Goal: Information Seeking & Learning: Learn about a topic

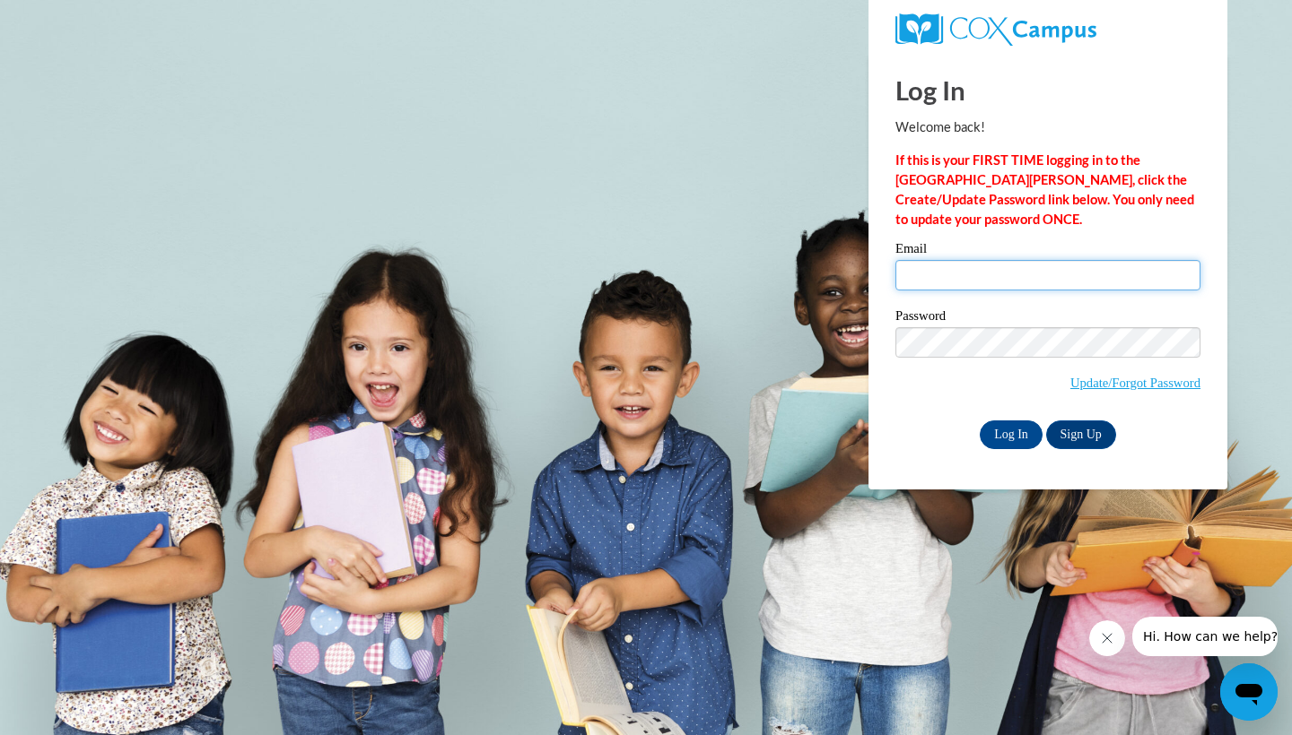
type input "somr13@icloud.com"
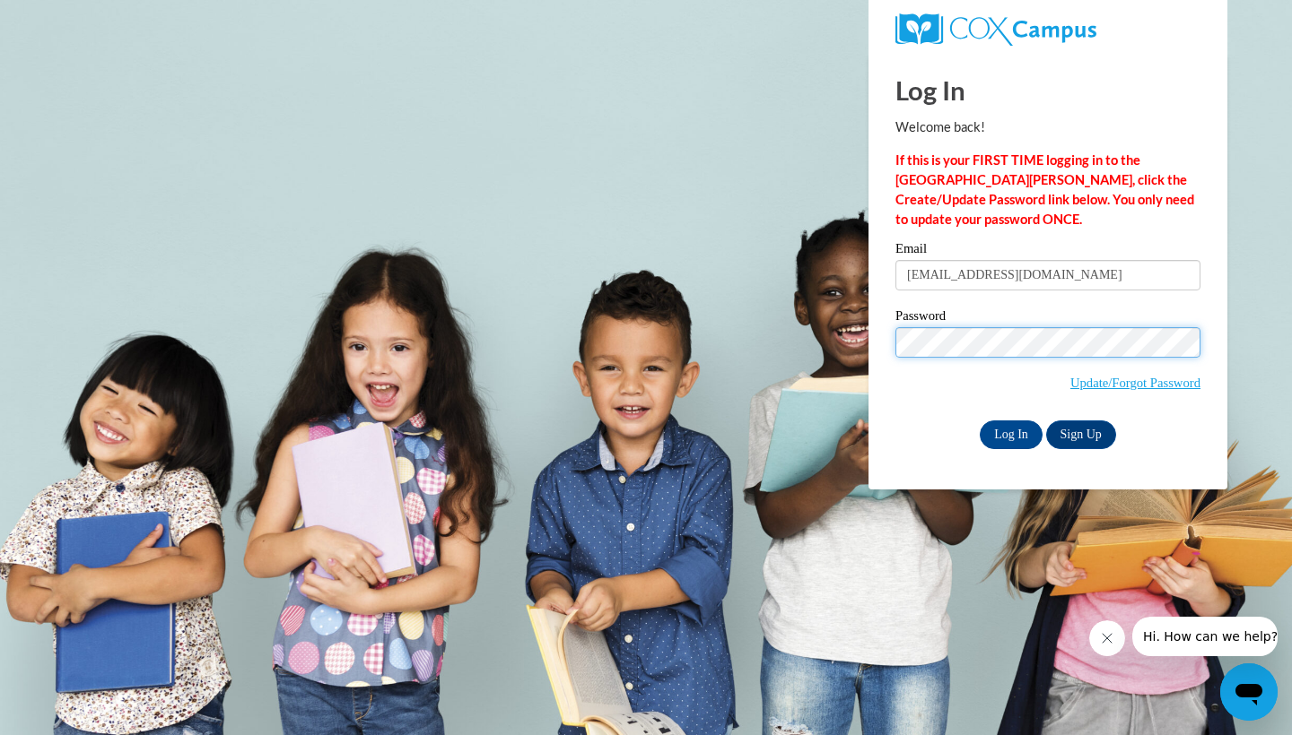
click at [1009, 431] on input "Log In" at bounding box center [1010, 435] width 63 height 29
click at [1014, 434] on input "Log In" at bounding box center [1010, 435] width 63 height 29
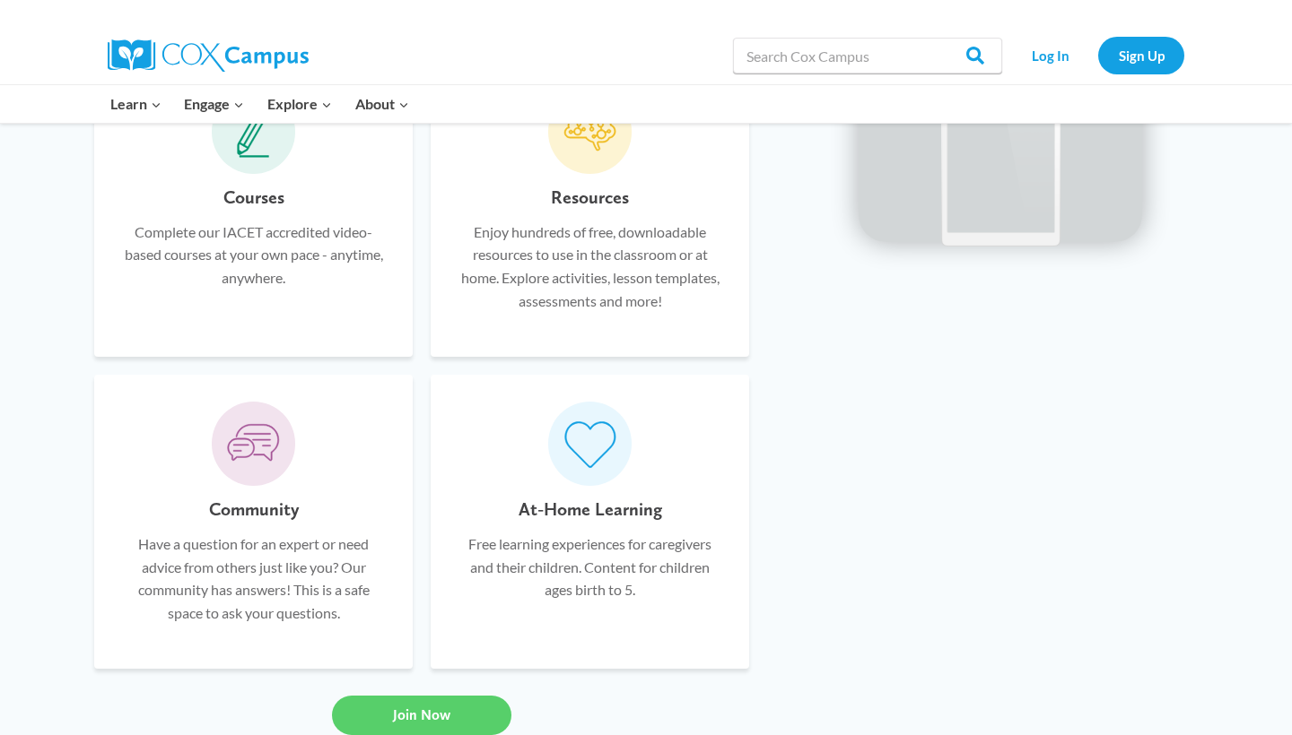
scroll to position [1522, 0]
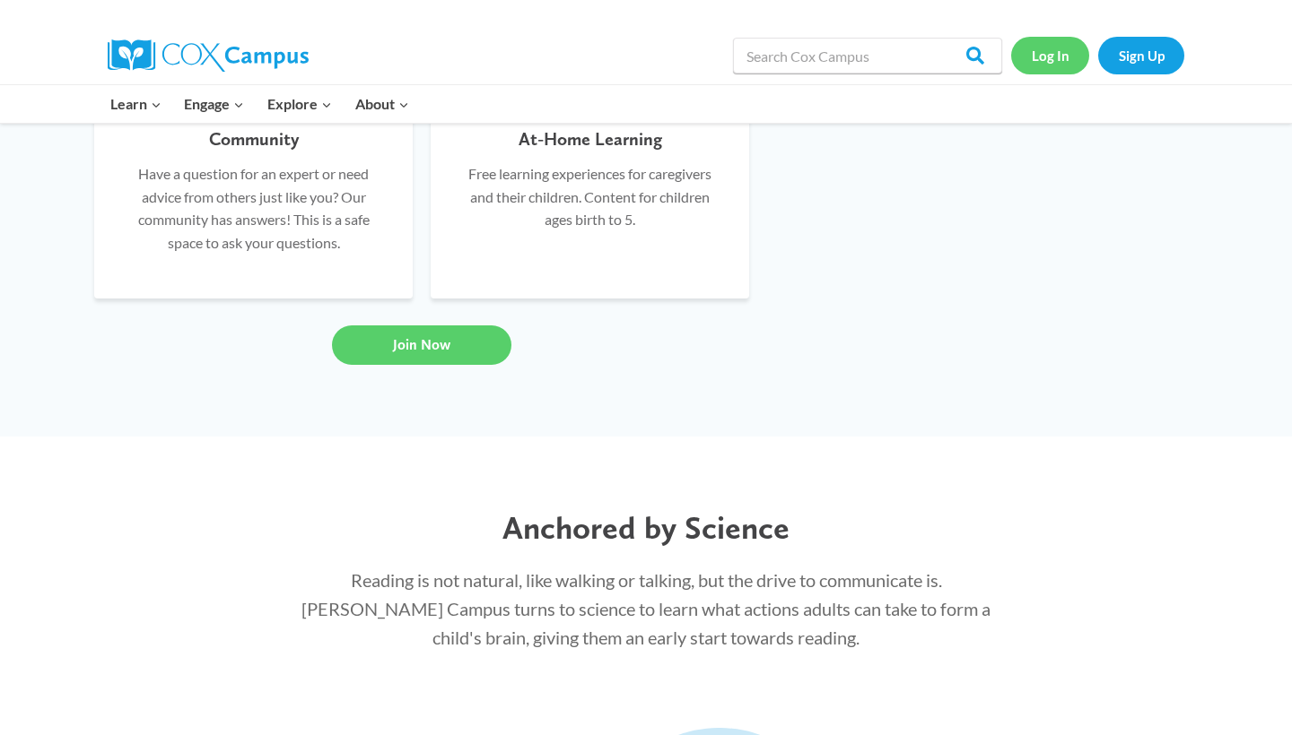
click at [1056, 51] on link "Log In" at bounding box center [1050, 55] width 78 height 37
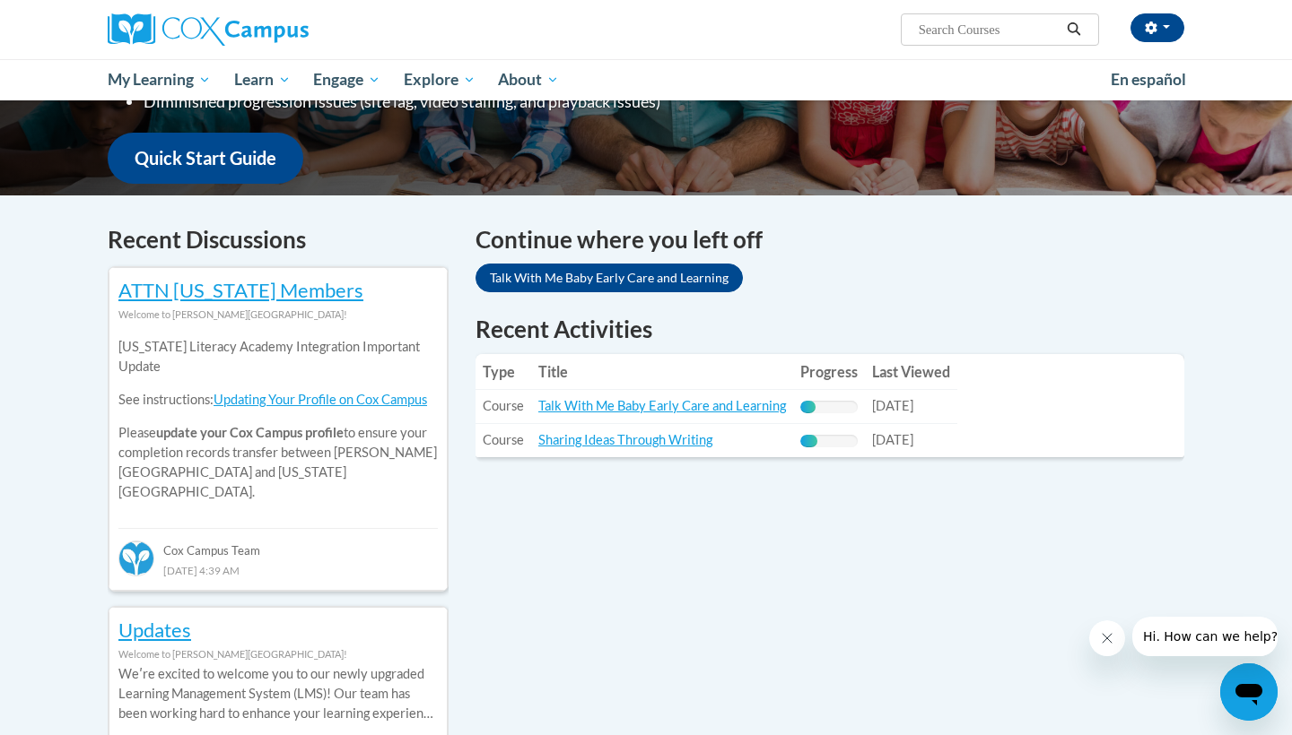
scroll to position [448, 0]
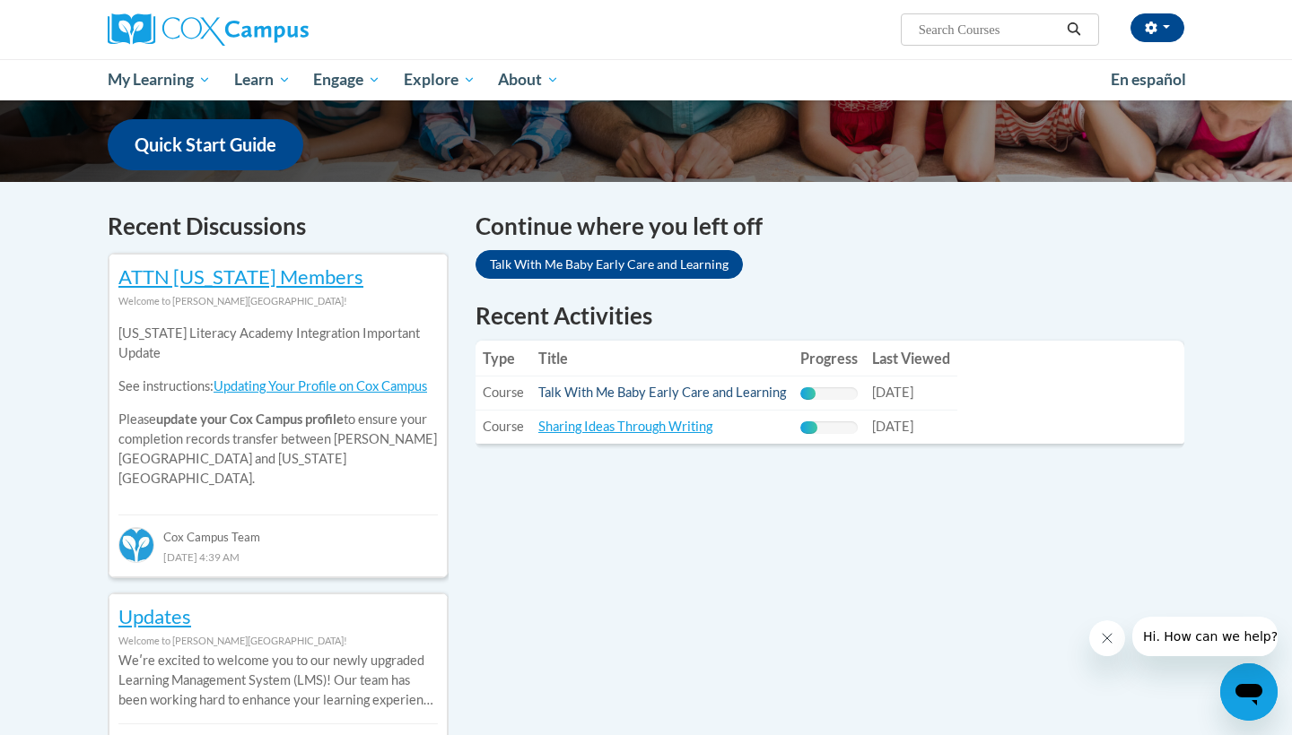
click at [752, 395] on link "Talk With Me Baby Early Care and Learning" at bounding box center [662, 392] width 248 height 15
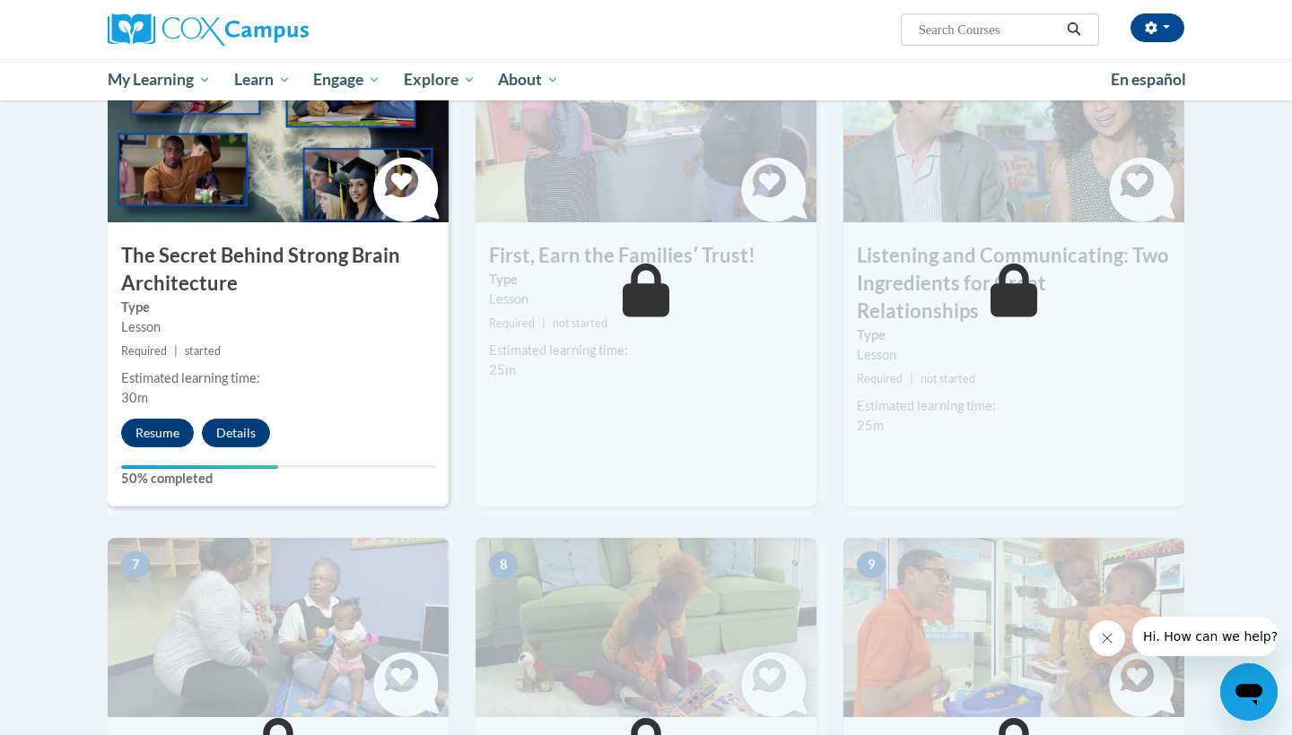
scroll to position [941, 0]
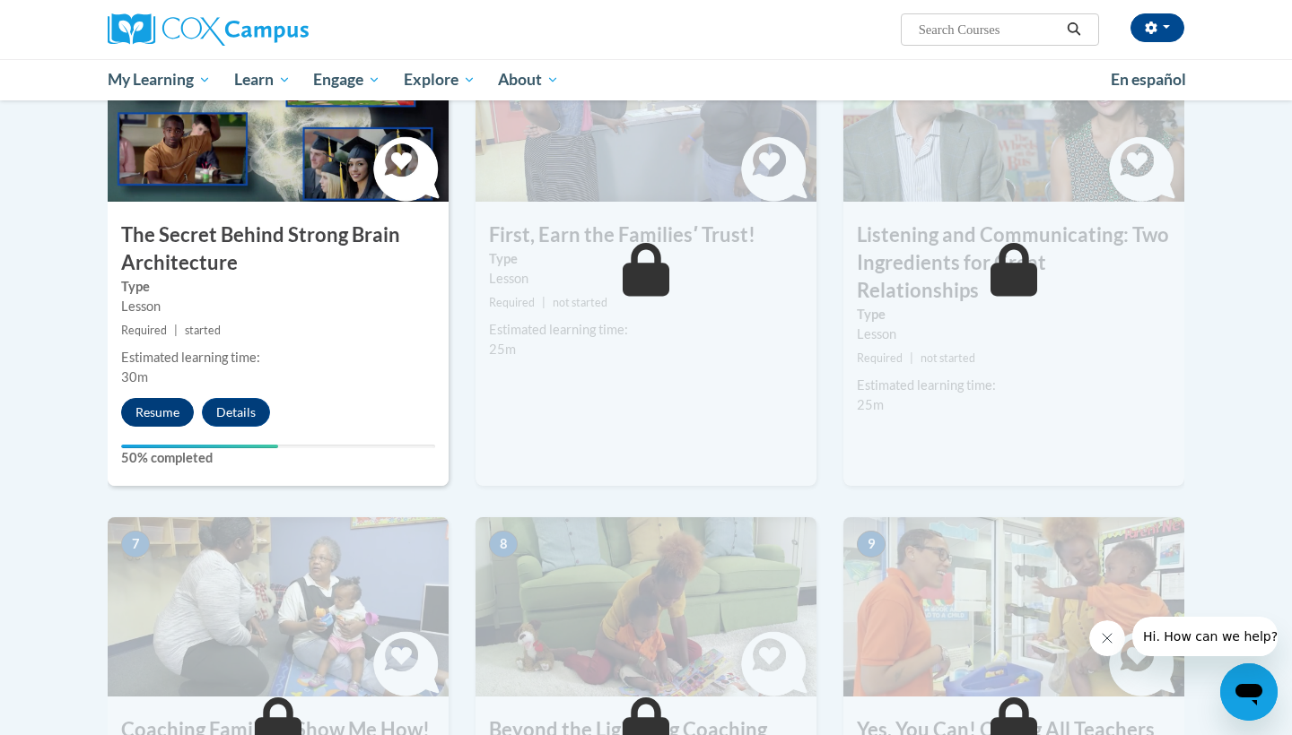
click at [178, 402] on button "Resume" at bounding box center [157, 412] width 73 height 29
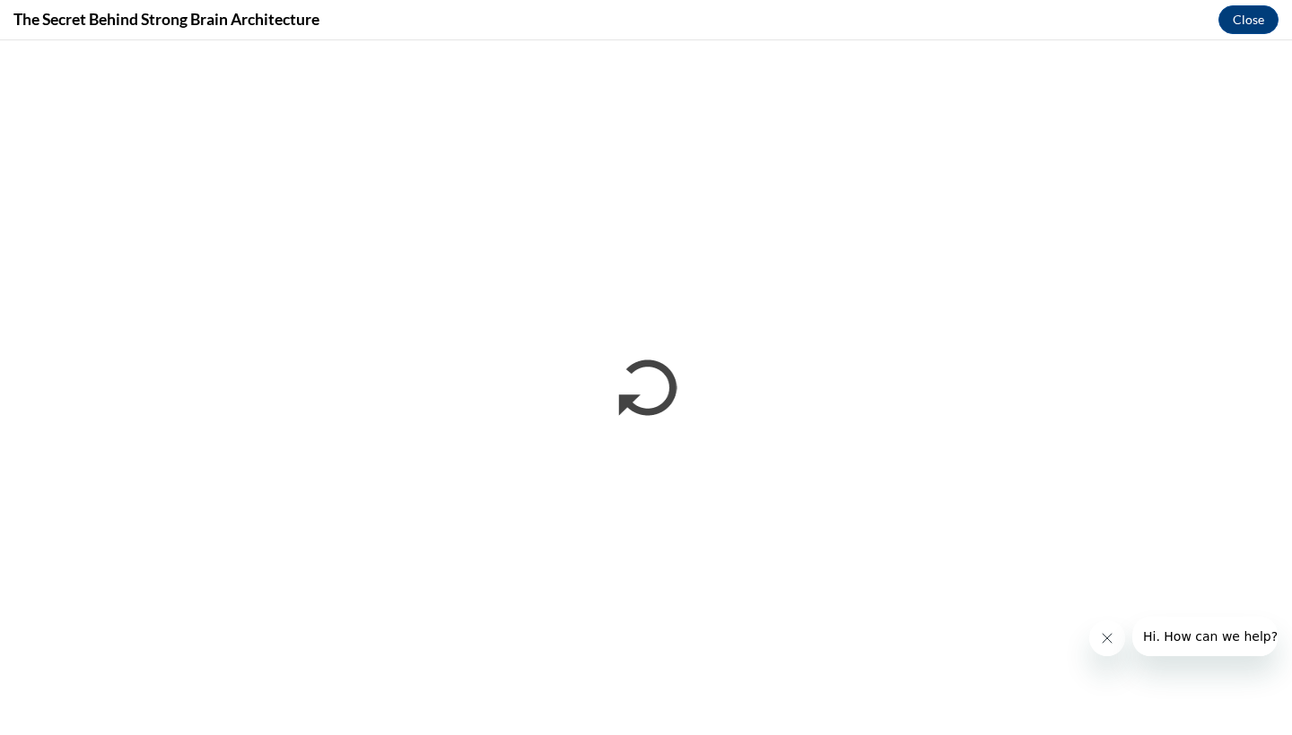
scroll to position [0, 0]
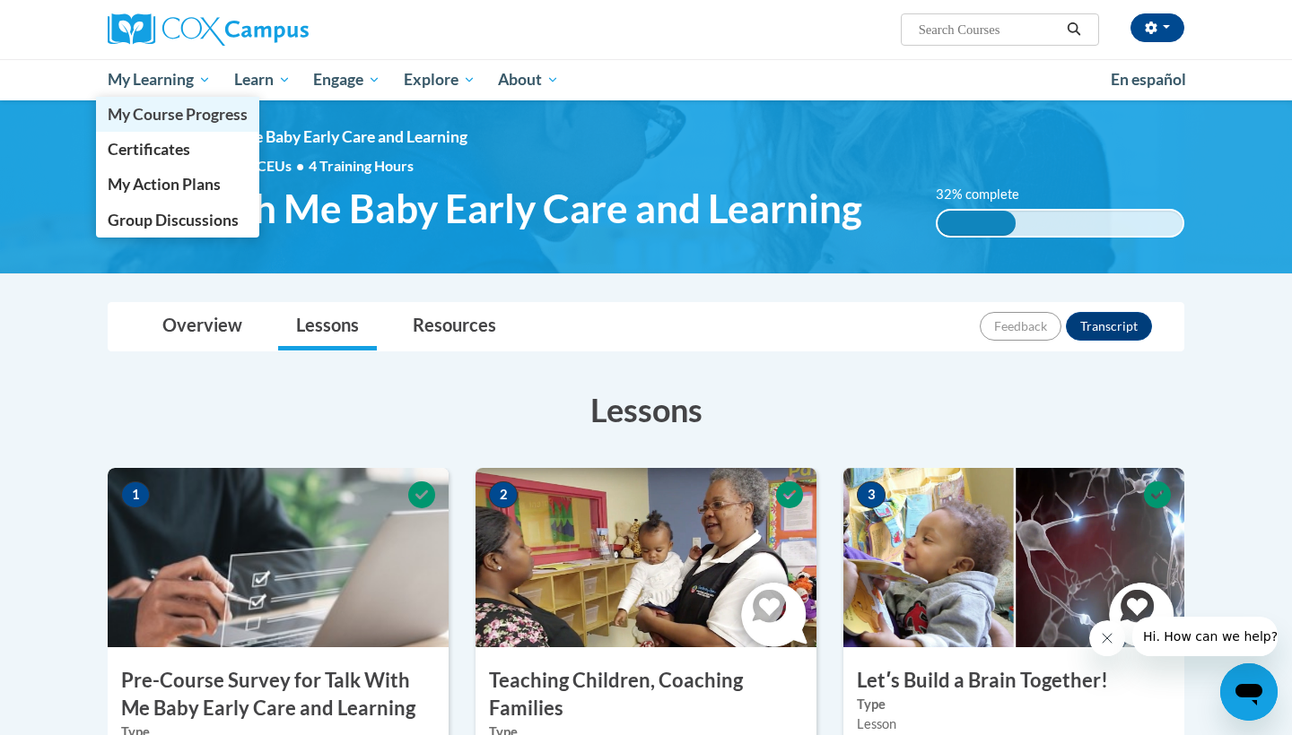
click at [185, 113] on span "My Course Progress" at bounding box center [178, 114] width 140 height 19
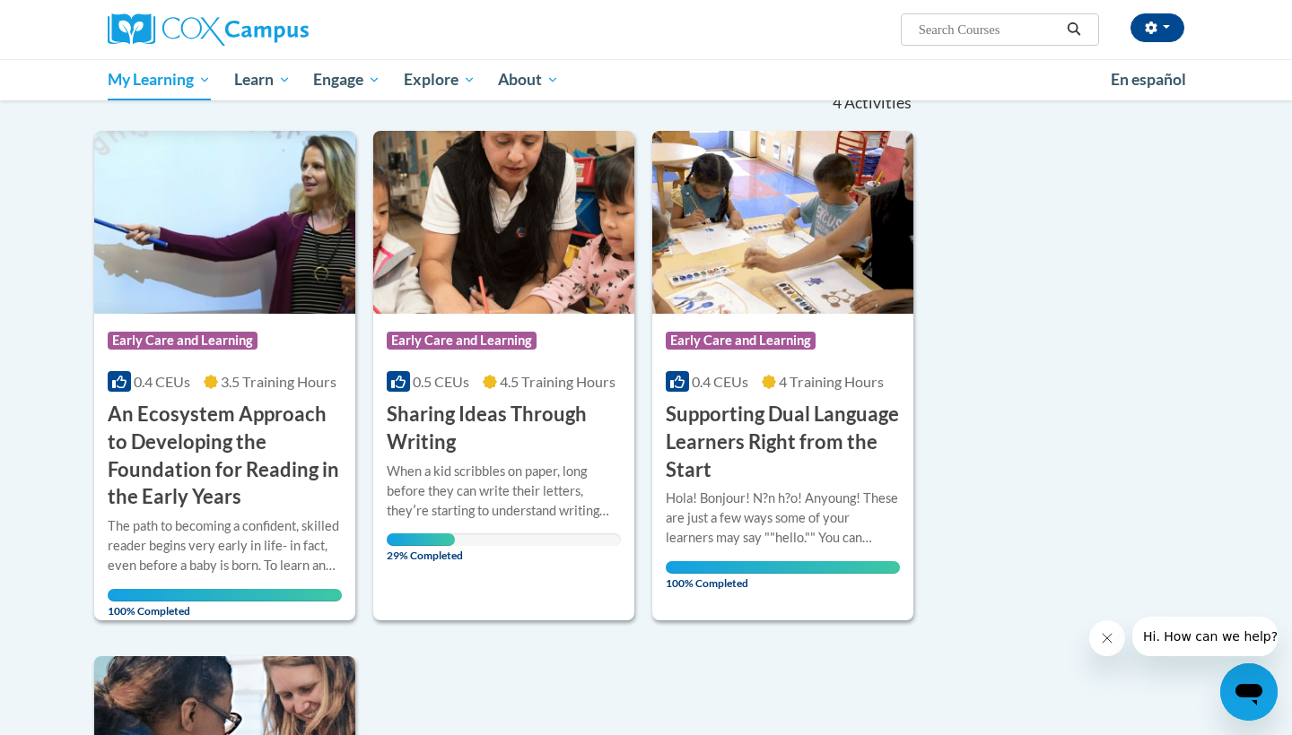
scroll to position [202, 0]
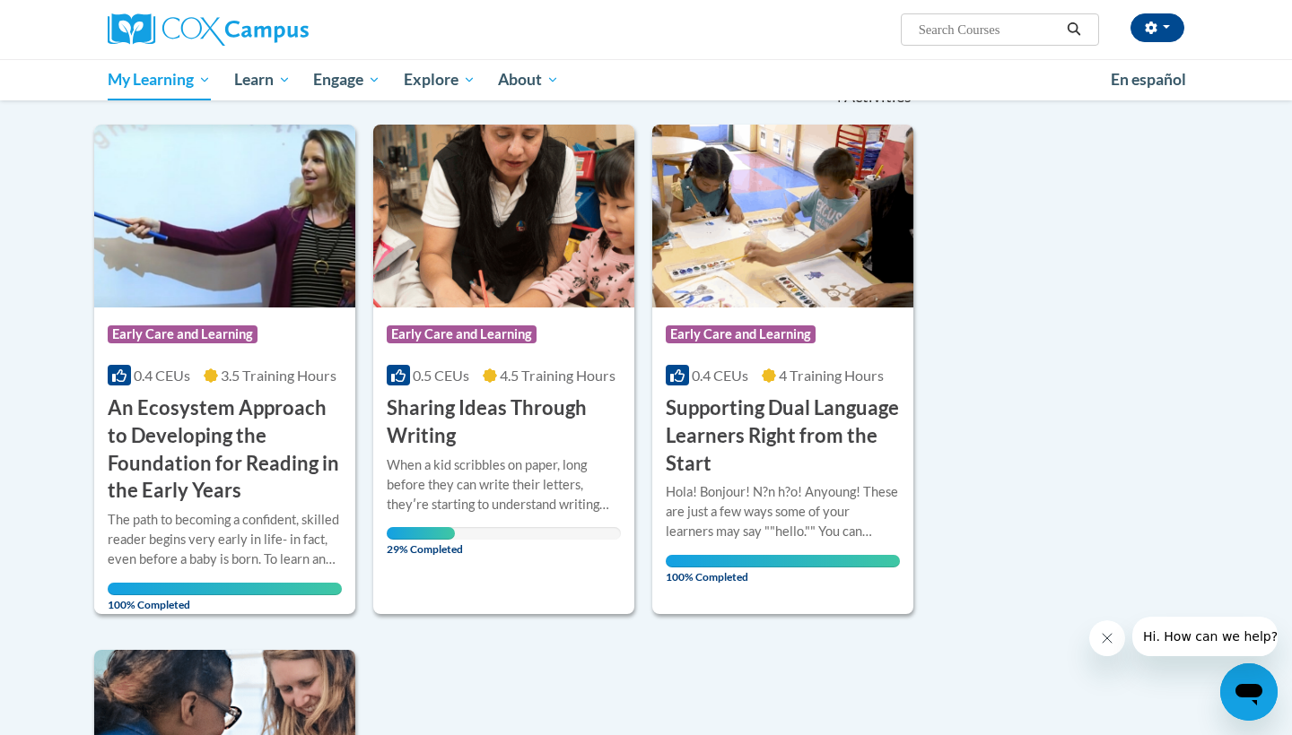
click at [483, 408] on h3 "Sharing Ideas Through Writing" at bounding box center [504, 423] width 234 height 56
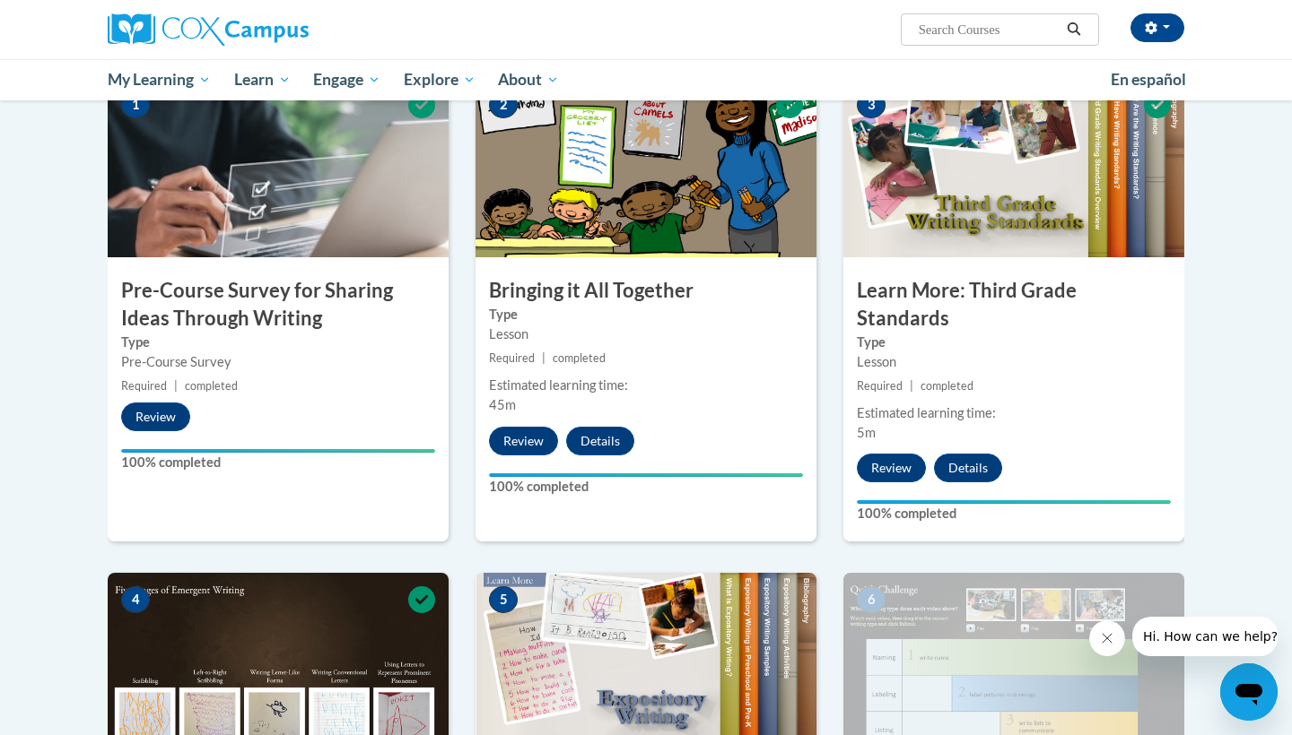
scroll to position [595, 0]
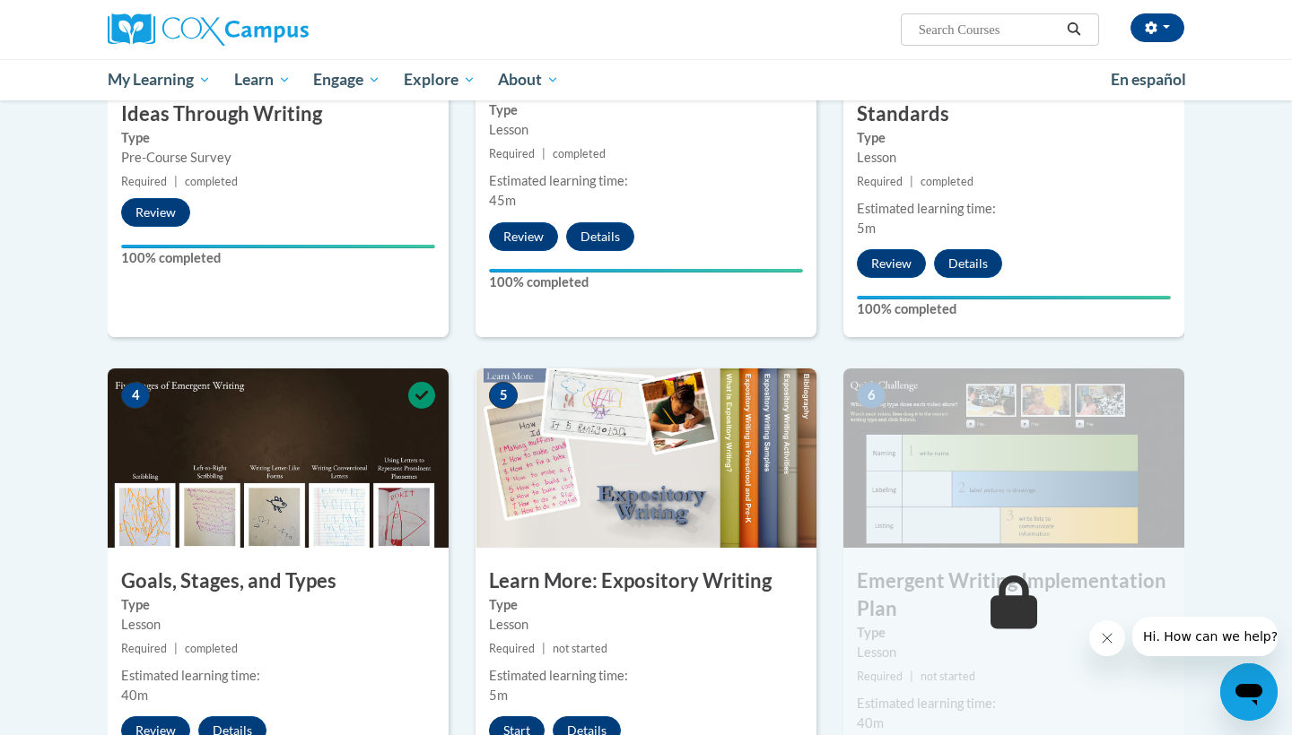
click at [520, 717] on button "Start" at bounding box center [517, 731] width 56 height 29
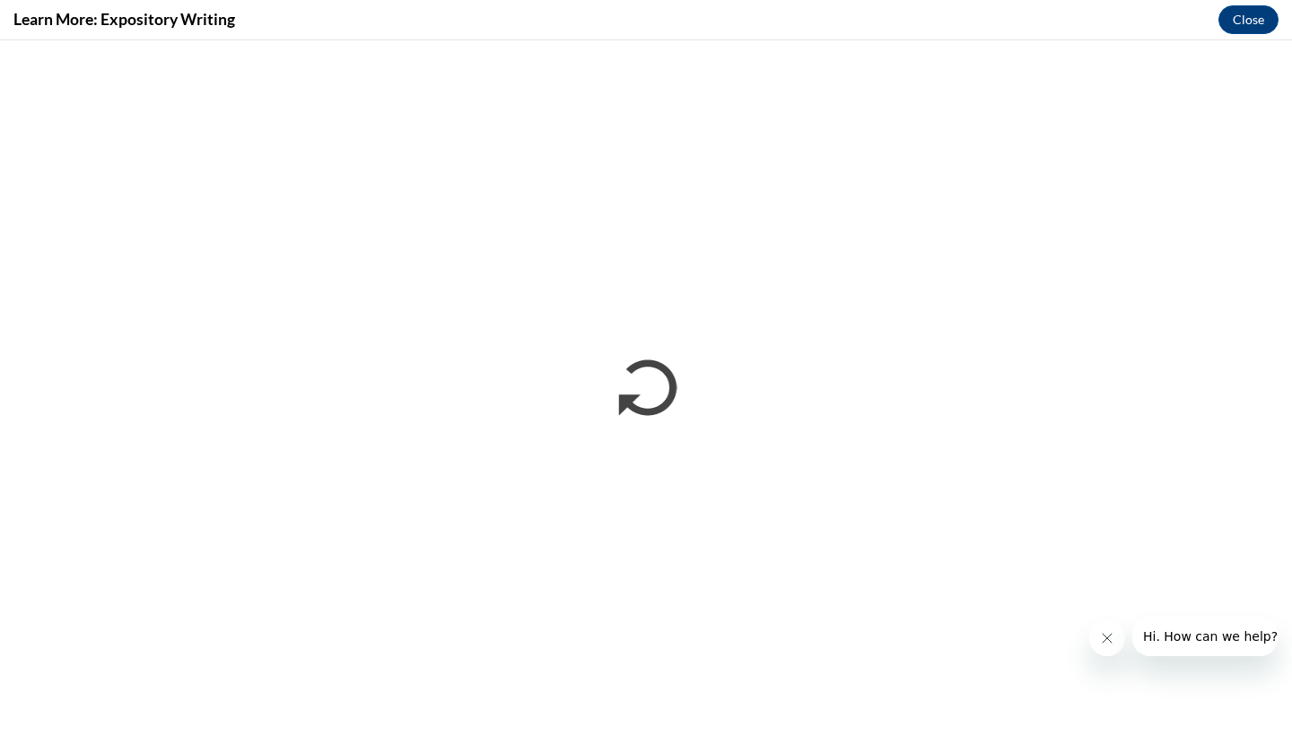
scroll to position [0, 0]
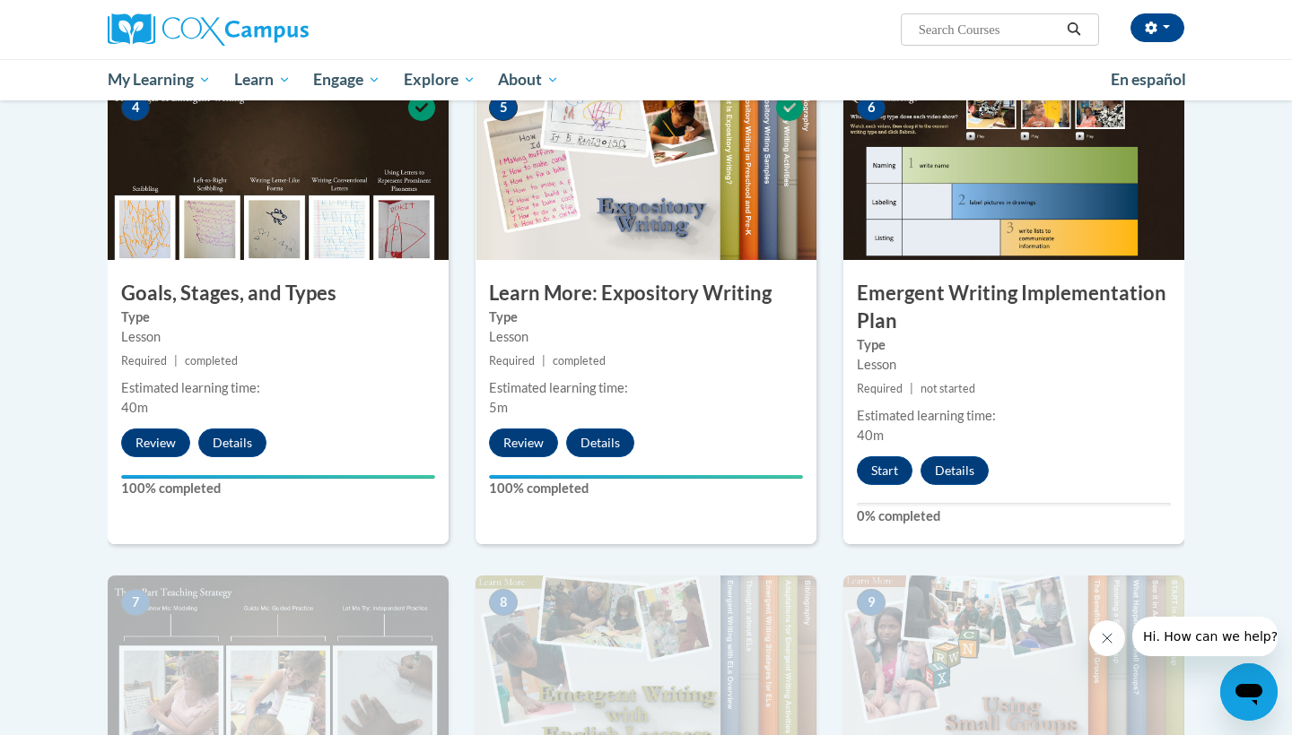
scroll to position [896, 0]
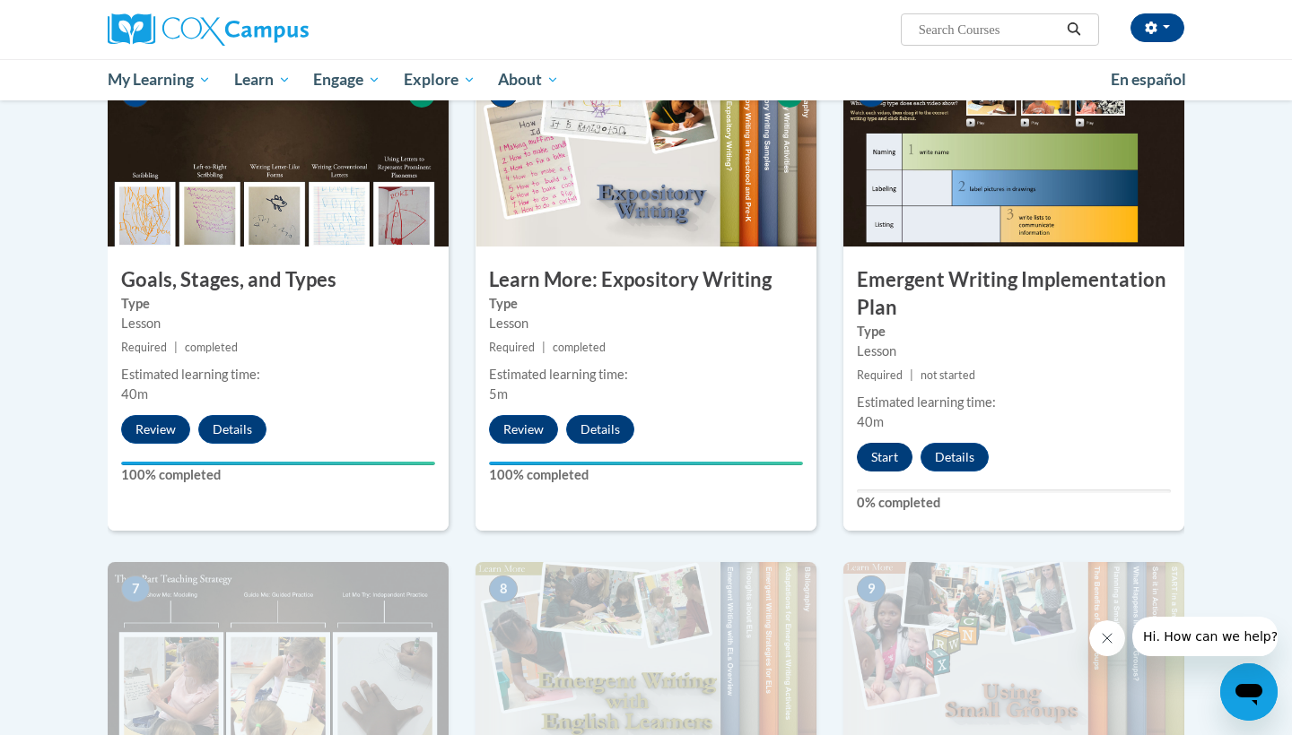
click at [882, 443] on button "Start" at bounding box center [885, 457] width 56 height 29
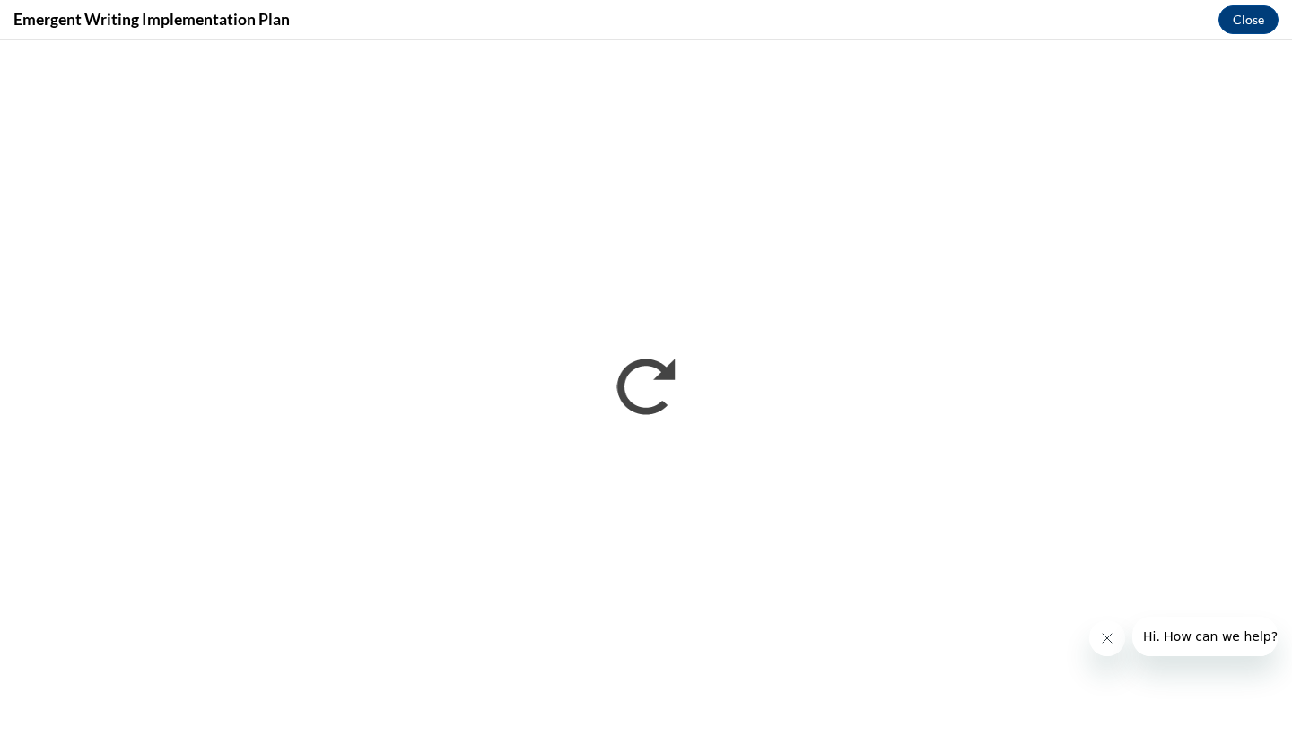
scroll to position [0, 0]
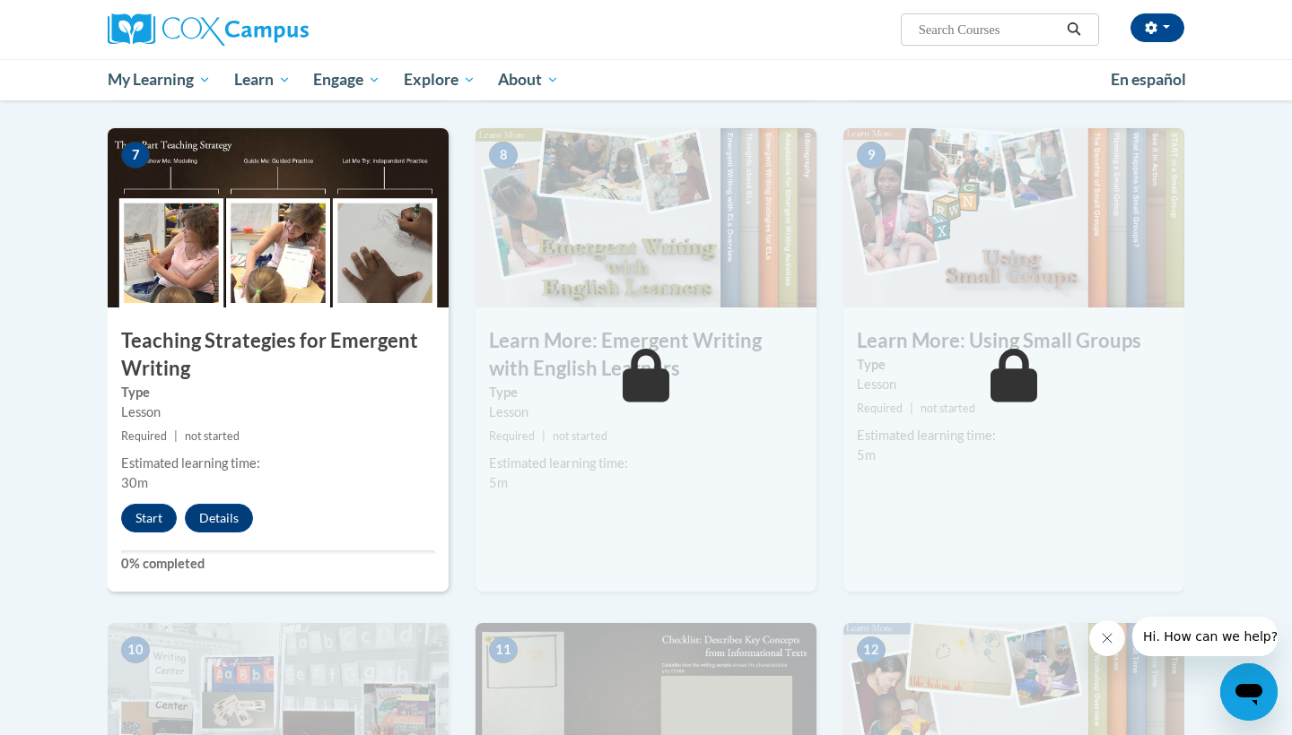
scroll to position [1458, 0]
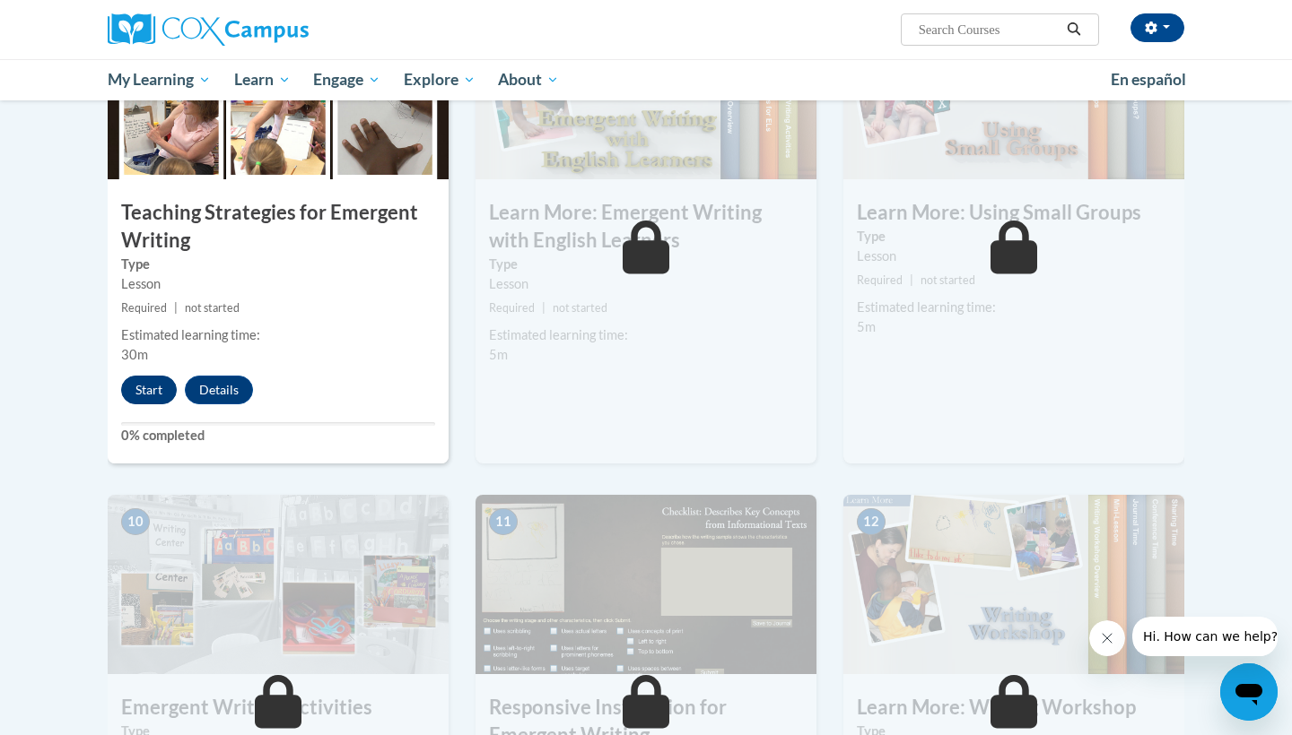
click at [147, 376] on button "Start" at bounding box center [149, 390] width 56 height 29
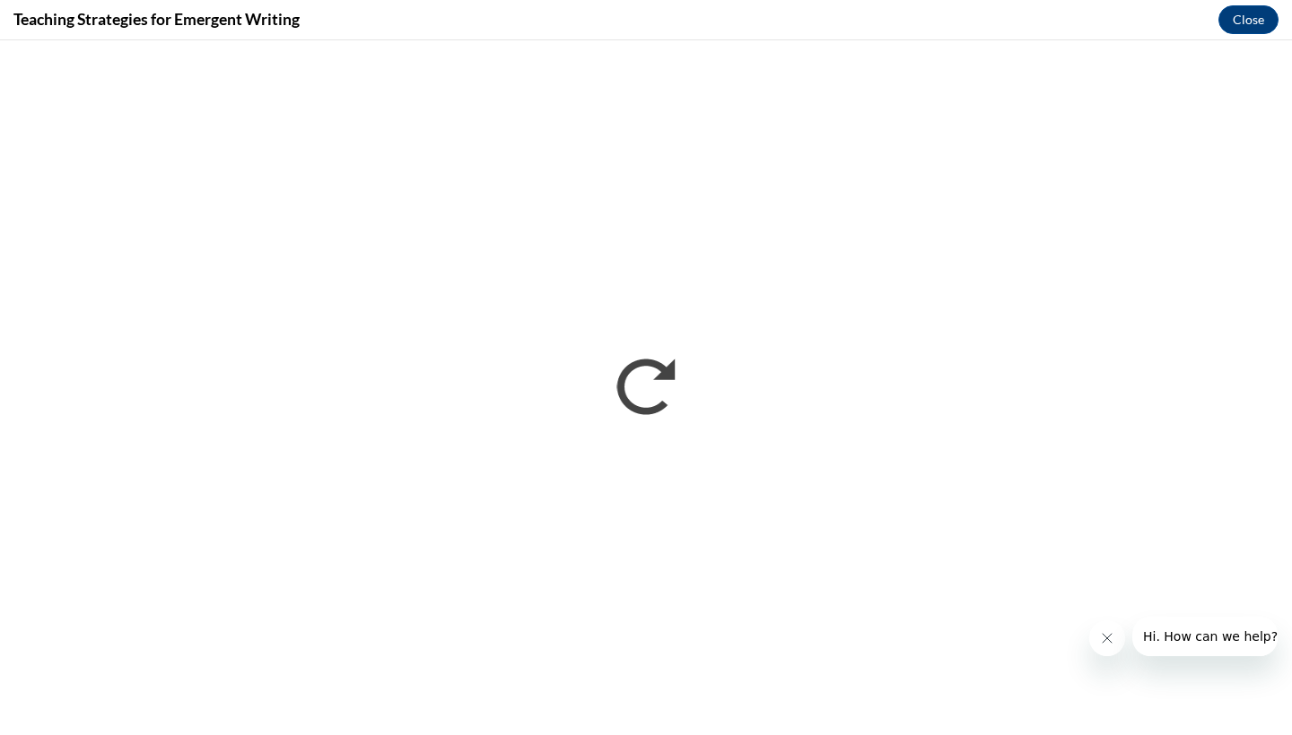
scroll to position [0, 0]
